Goal: Entertainment & Leisure: Consume media (video, audio)

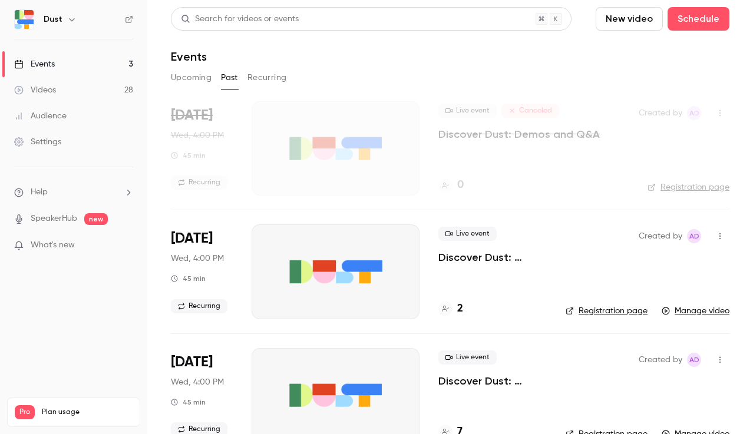
scroll to position [309, 0]
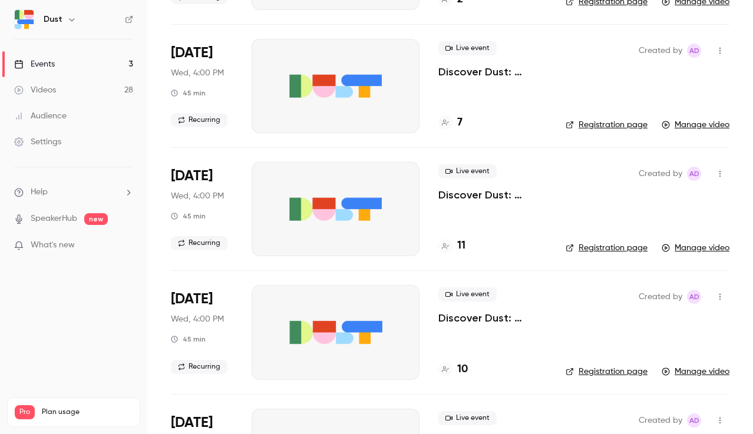
click at [479, 74] on p "Discover Dust: Demos and Q&A" at bounding box center [492, 72] width 108 height 14
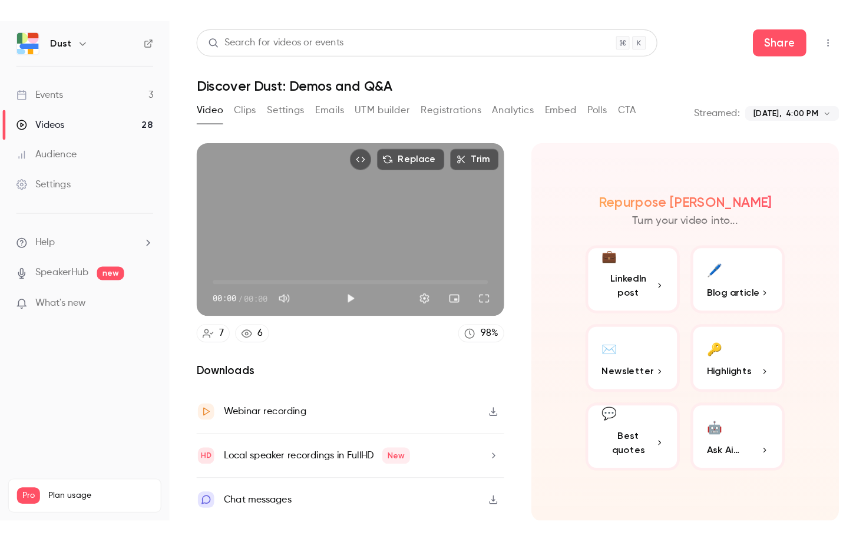
scroll to position [1, 0]
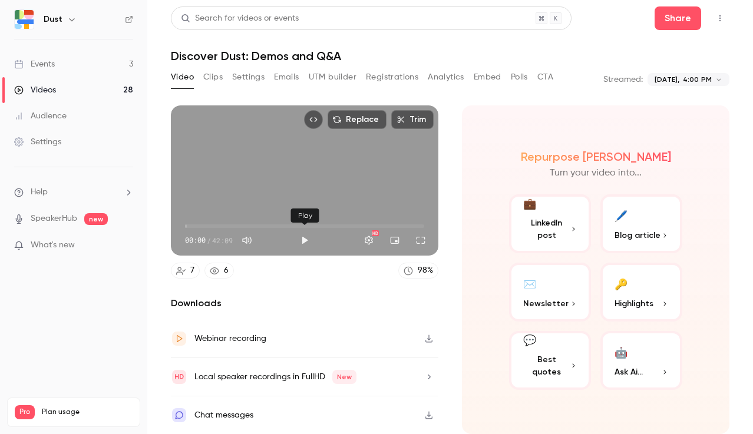
click at [304, 241] on button "Play" at bounding box center [305, 241] width 24 height 24
click at [250, 226] on span "11:25" at bounding box center [304, 226] width 239 height 19
click at [291, 223] on span "11:28" at bounding box center [304, 226] width 239 height 19
click at [326, 227] on span "24:55" at bounding box center [304, 226] width 239 height 19
click at [424, 238] on button "Full screen" at bounding box center [421, 241] width 24 height 24
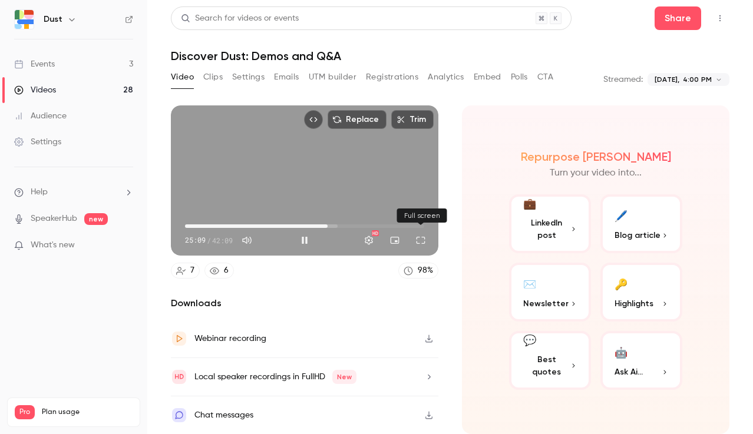
scroll to position [0, 0]
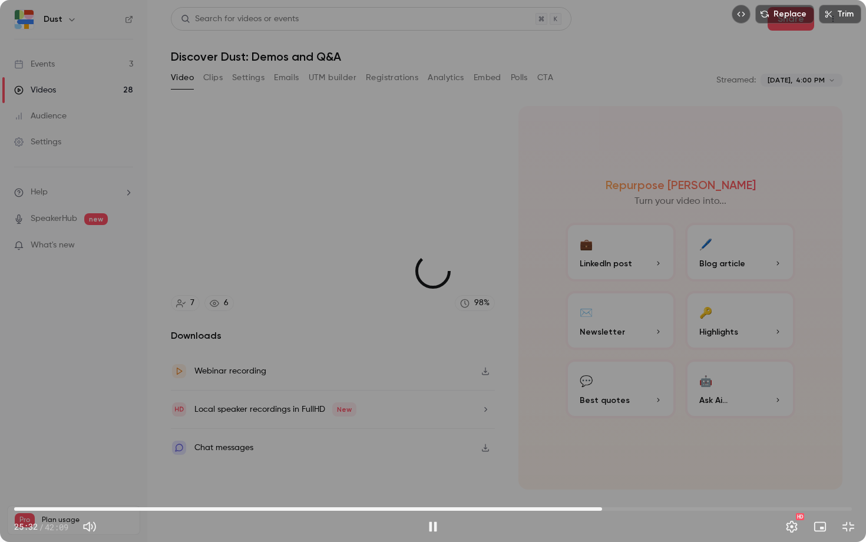
click at [602, 434] on span "29:35" at bounding box center [433, 509] width 838 height 19
click at [705, 434] on span "29:37" at bounding box center [433, 509] width 838 height 19
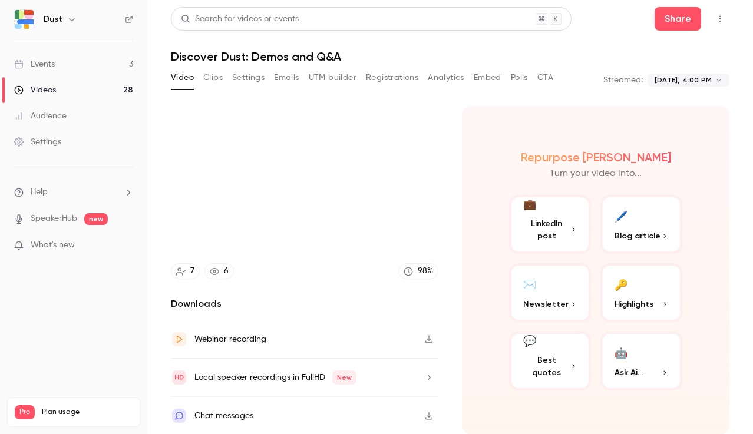
type input "******"
